Goal: Navigation & Orientation: Find specific page/section

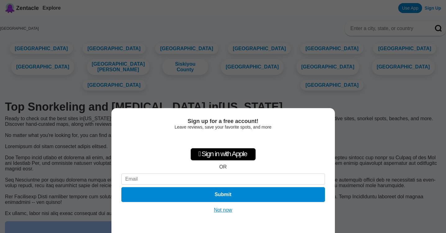
click at [223, 211] on button "Not now" at bounding box center [223, 210] width 22 height 6
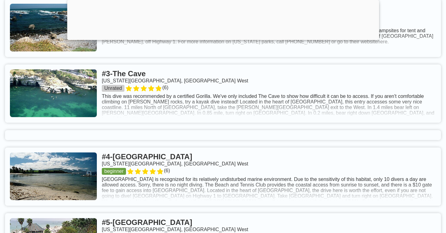
scroll to position [493, 0]
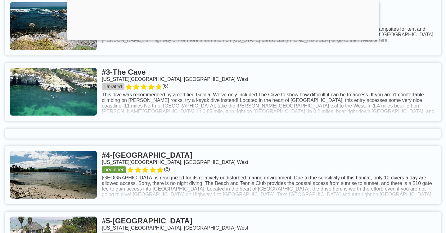
click at [214, 118] on link at bounding box center [223, 92] width 436 height 58
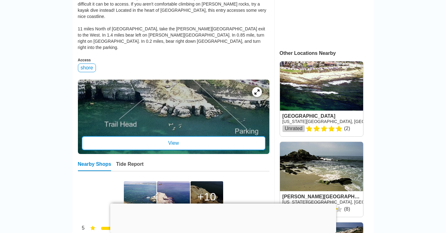
scroll to position [207, 0]
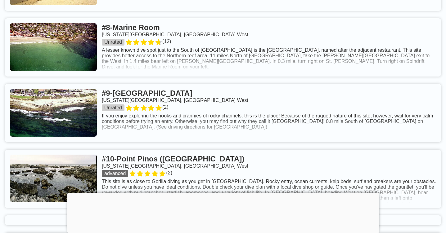
scroll to position [840, 0]
